Goal: Task Accomplishment & Management: Complete application form

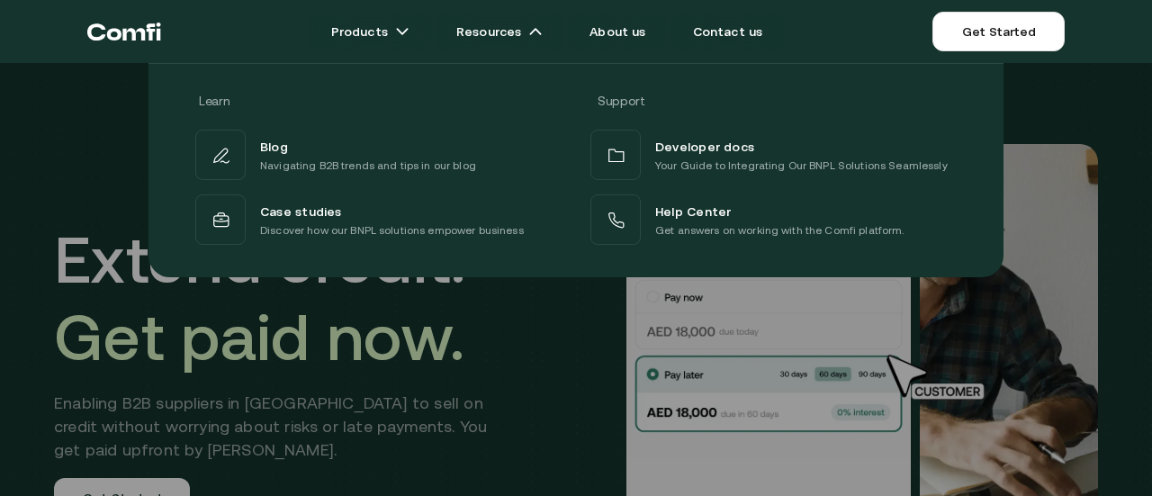
click at [342, 372] on div at bounding box center [576, 311] width 1152 height 496
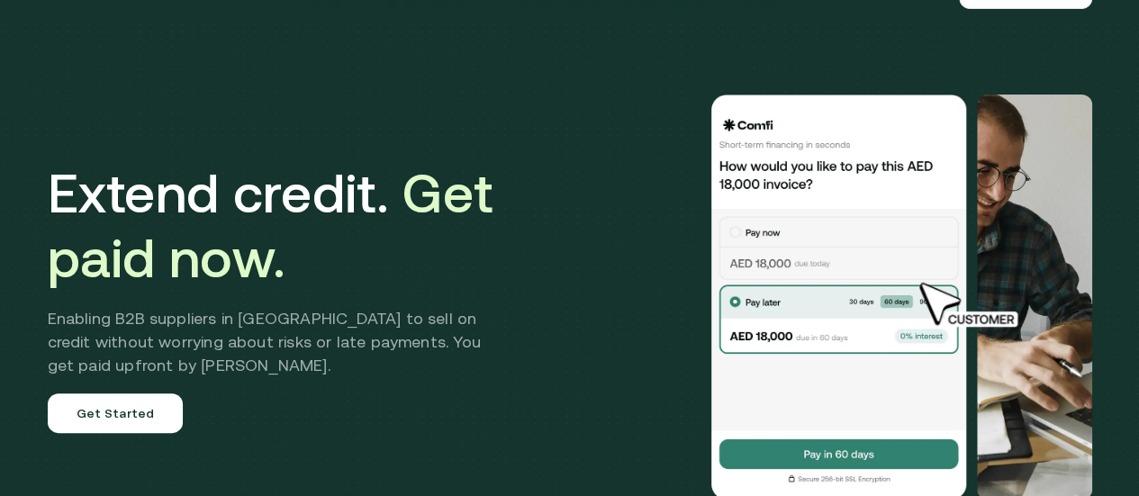
scroll to position [180, 0]
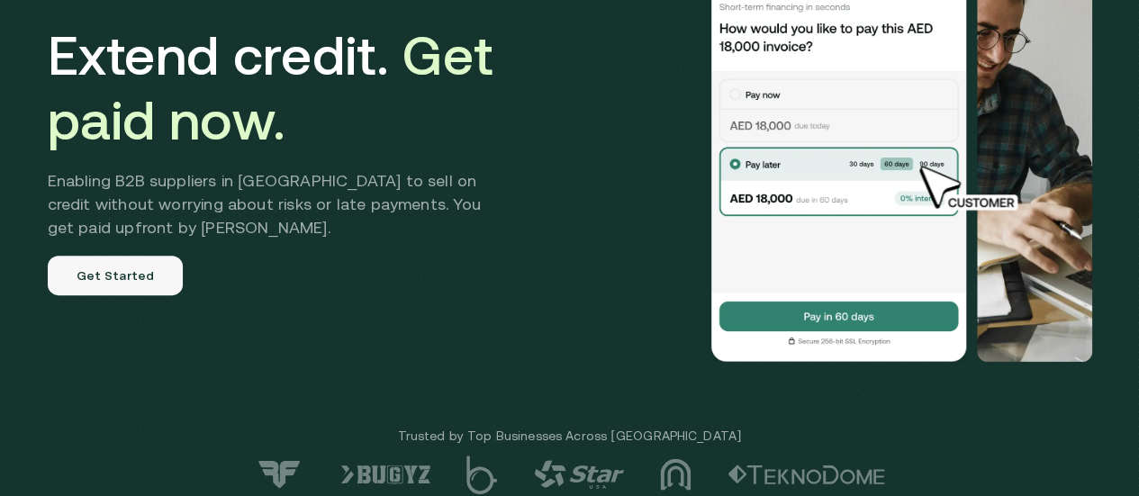
click at [151, 295] on link "Get Started" at bounding box center [116, 276] width 136 height 40
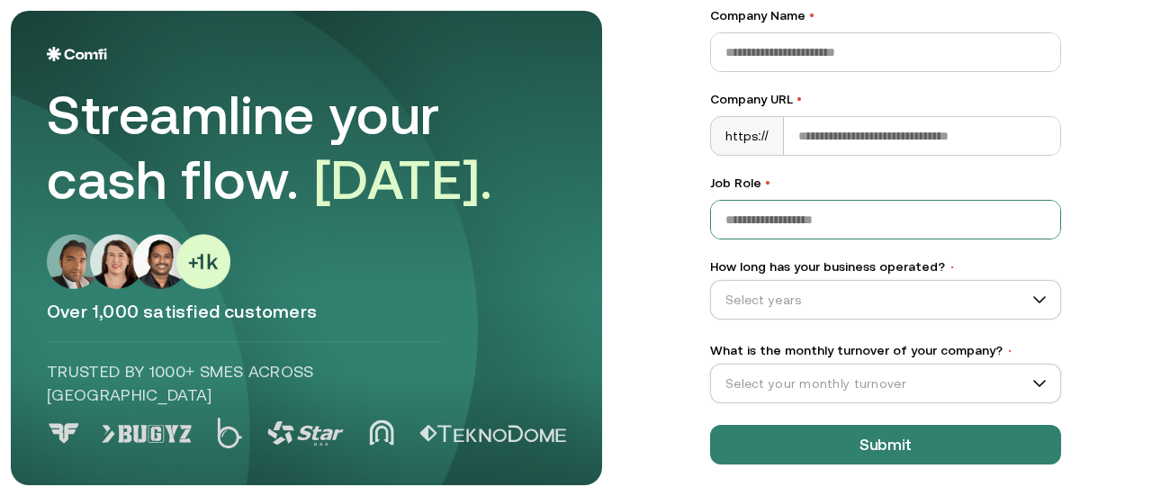
scroll to position [375, 0]
